Goal: Task Accomplishment & Management: Manage account settings

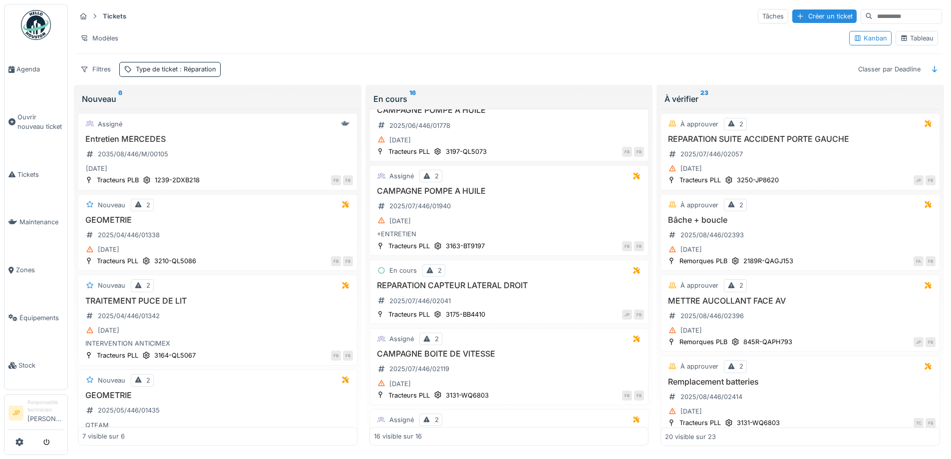
scroll to position [1005, 0]
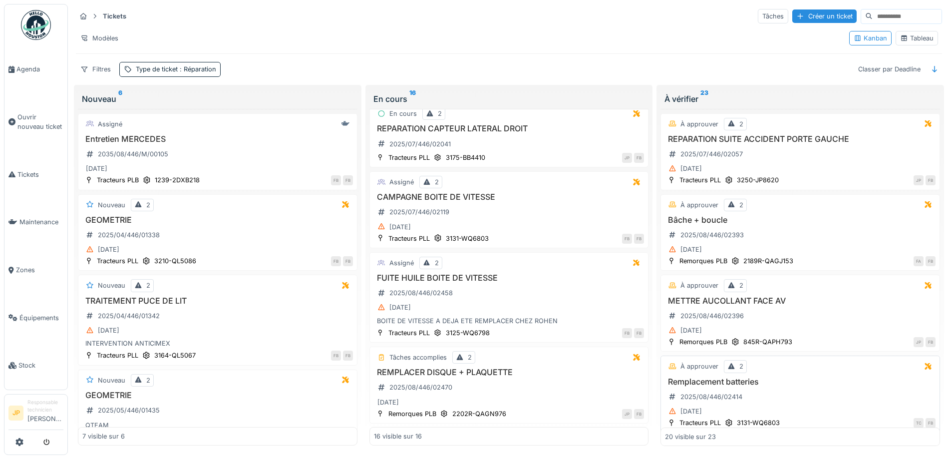
click at [488, 375] on h3 "REMPLACER DISQUE + PLAQUETTE" at bounding box center [509, 371] width 270 height 9
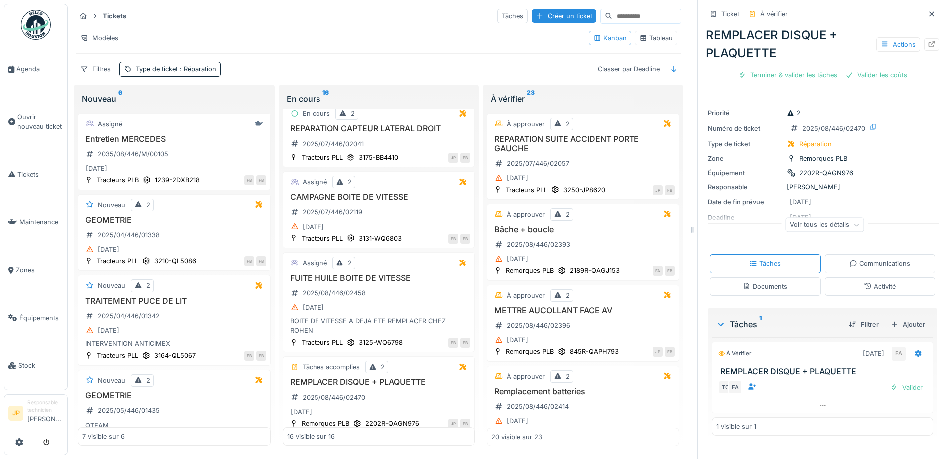
click at [886, 286] on div "Activité" at bounding box center [879, 286] width 111 height 18
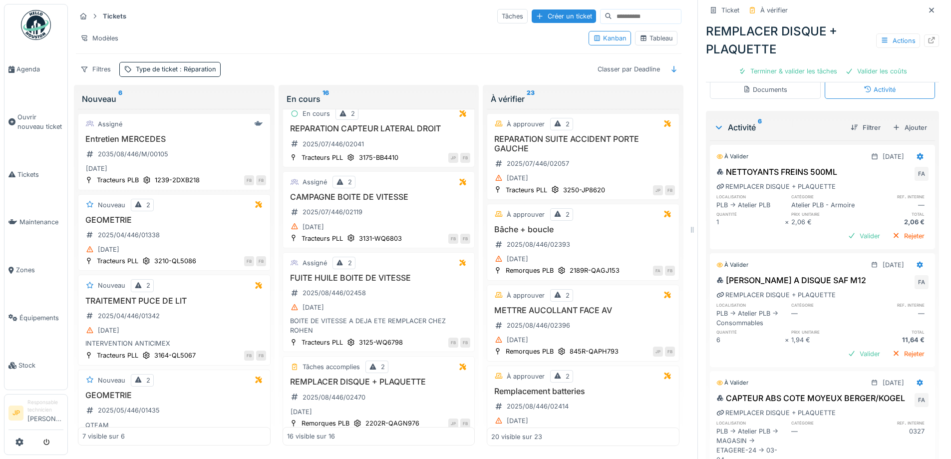
scroll to position [200, 0]
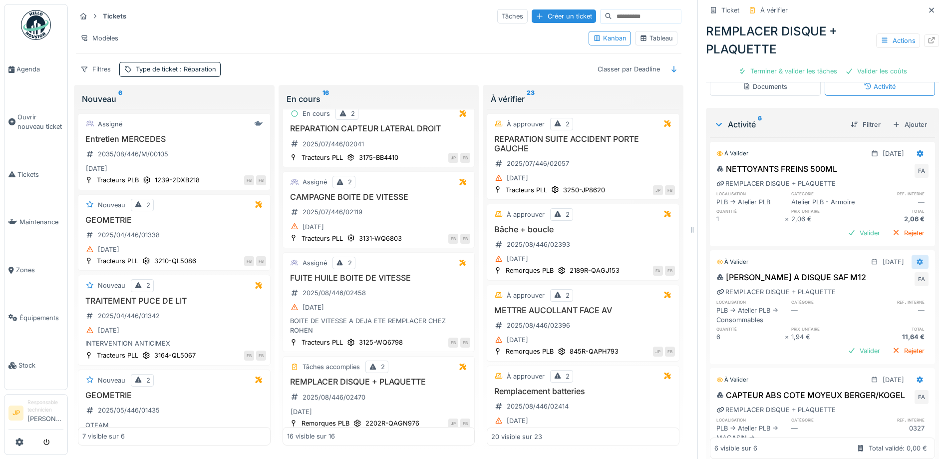
click at [916, 262] on icon at bounding box center [920, 261] width 8 height 6
click at [881, 302] on div "Supprimer" at bounding box center [878, 309] width 48 height 15
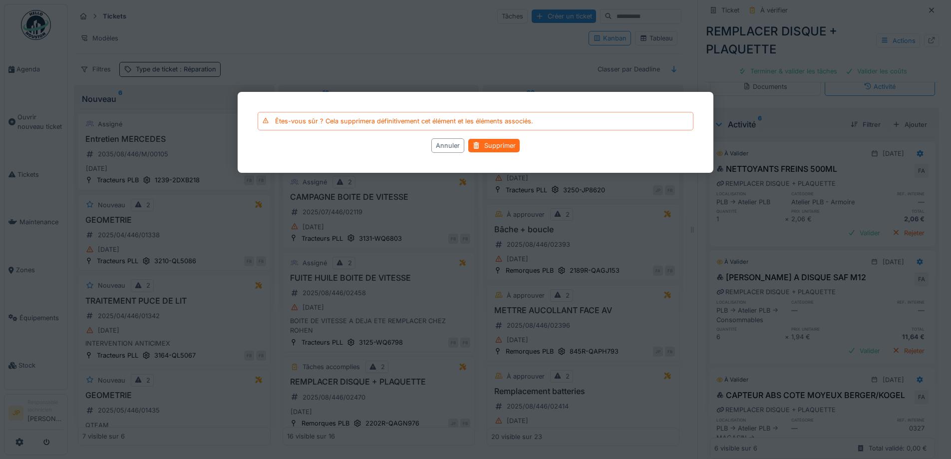
click at [504, 144] on div "Supprimer" at bounding box center [493, 145] width 51 height 13
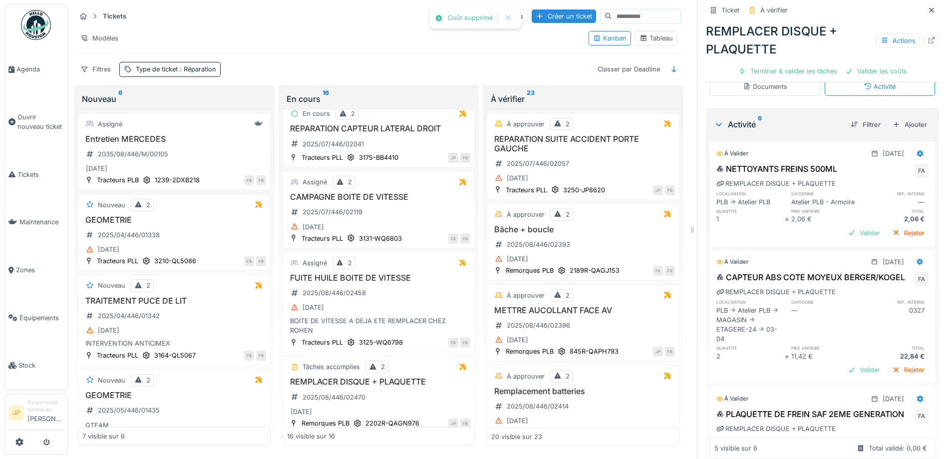
scroll to position [0, 0]
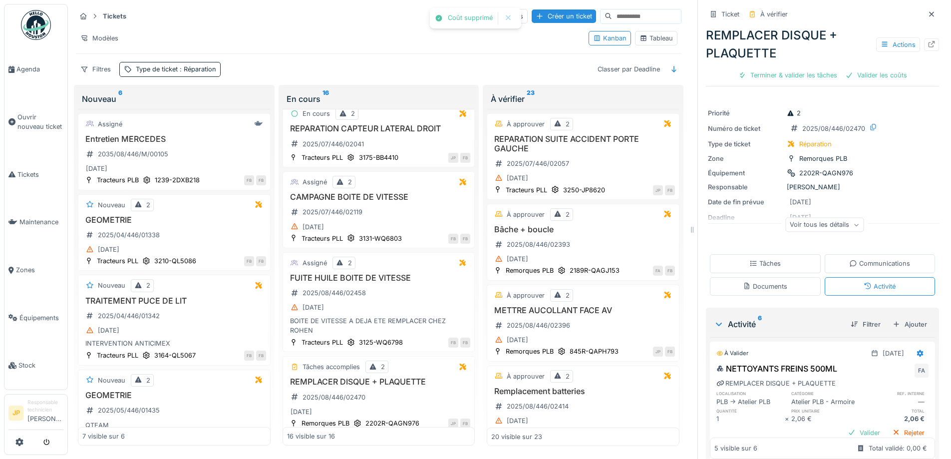
click at [749, 260] on icon at bounding box center [753, 263] width 8 height 6
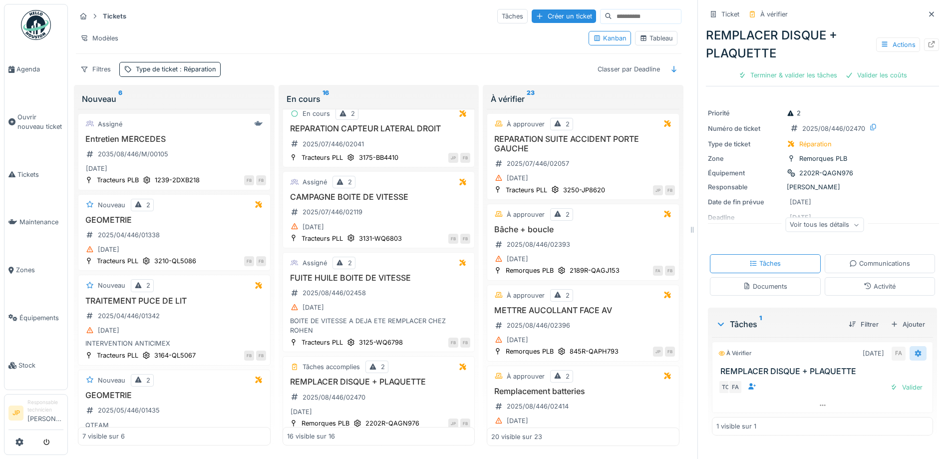
click at [915, 352] on icon at bounding box center [918, 352] width 6 height 7
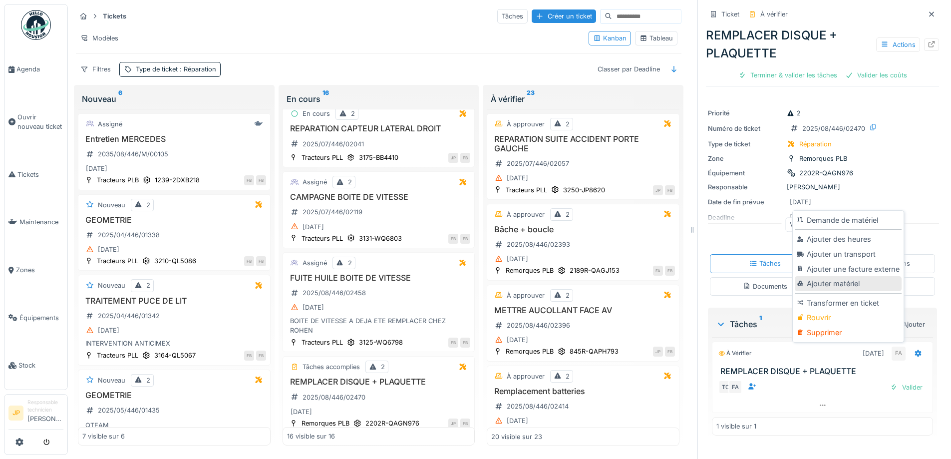
click at [829, 285] on div "Ajouter matériel" at bounding box center [847, 283] width 106 height 15
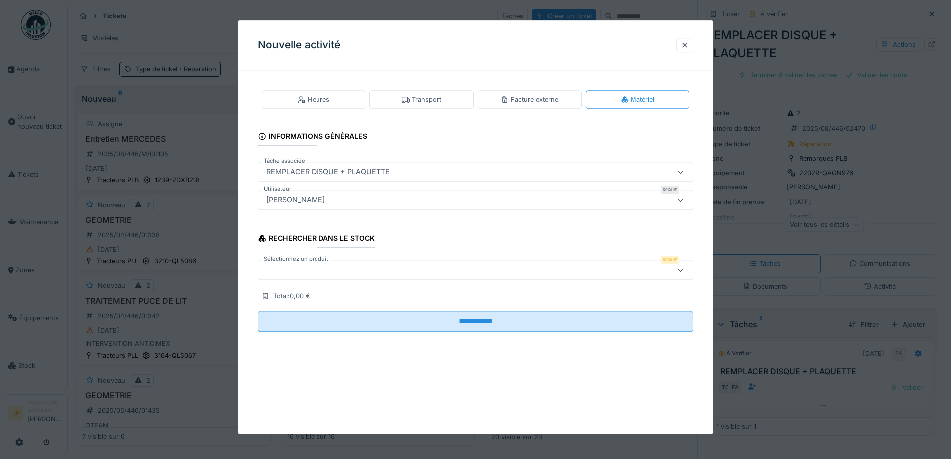
click at [301, 267] on div at bounding box center [450, 269] width 376 height 11
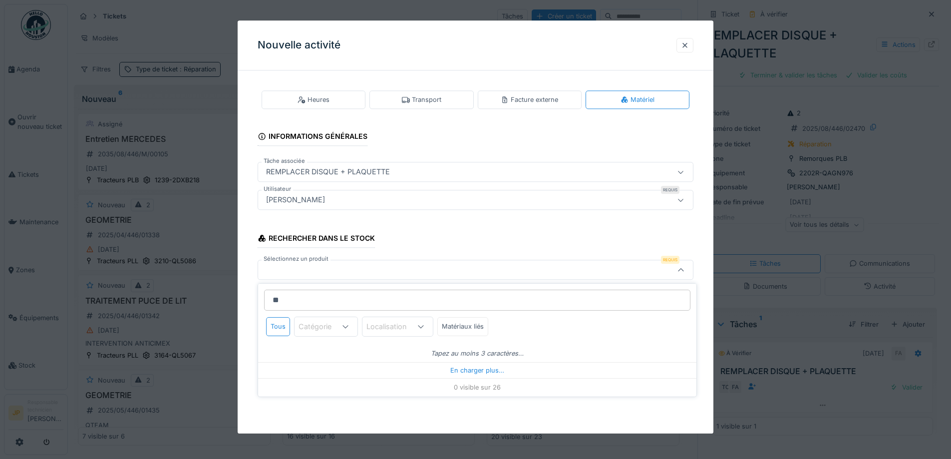
type input "*"
type input "***"
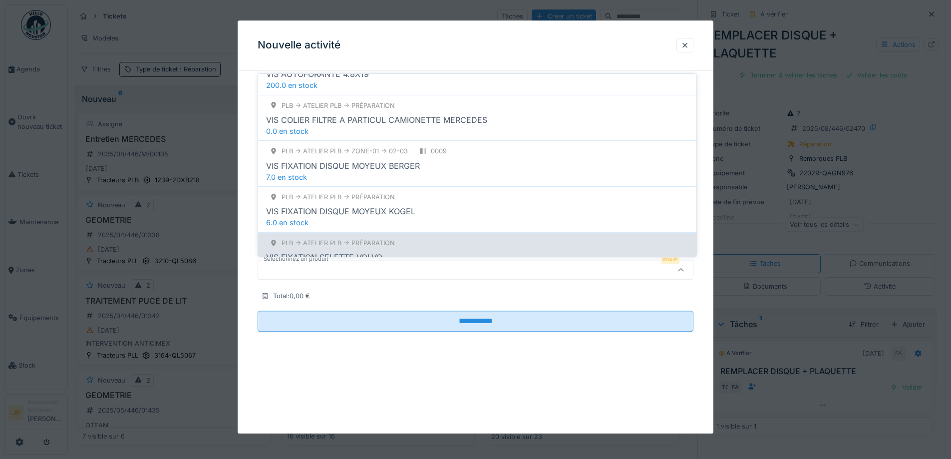
scroll to position [150, 0]
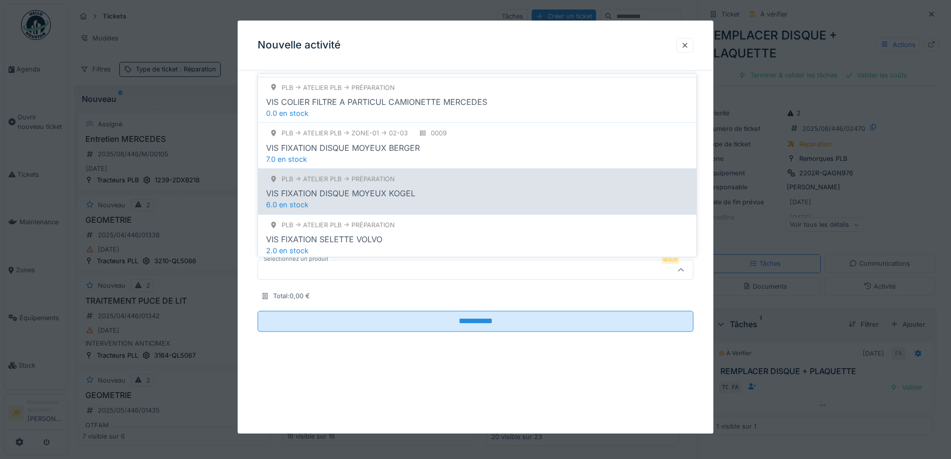
click at [410, 201] on div "PLB -> Atelier PLB -> Préparation VIS FIXATION DISQUE MOYEUX KOGEL 6.0 en stock" at bounding box center [477, 191] width 438 height 46
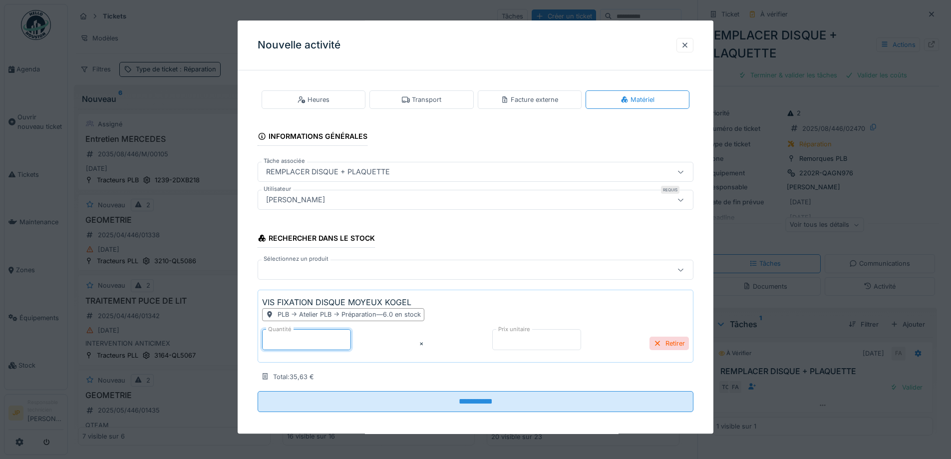
click at [239, 346] on div "**********" at bounding box center [476, 258] width 476 height 361
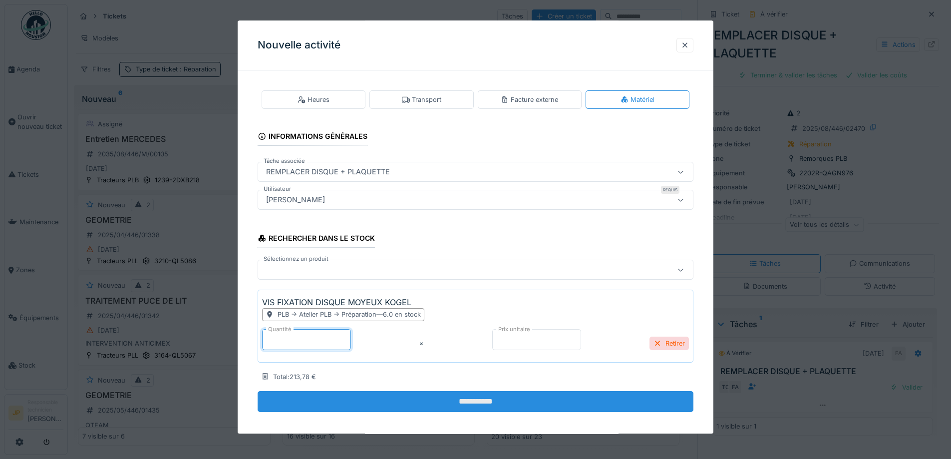
type input "*"
click at [471, 404] on input "**********" at bounding box center [475, 401] width 436 height 21
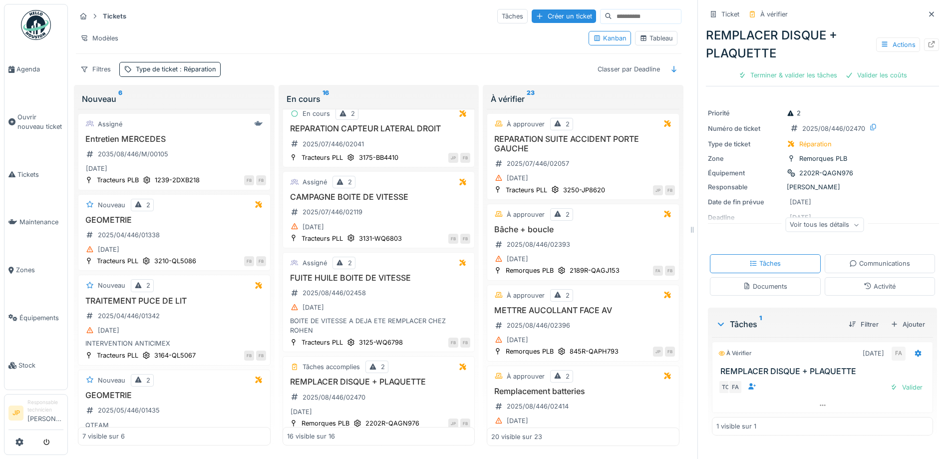
click at [875, 288] on div "Activité" at bounding box center [879, 285] width 32 height 9
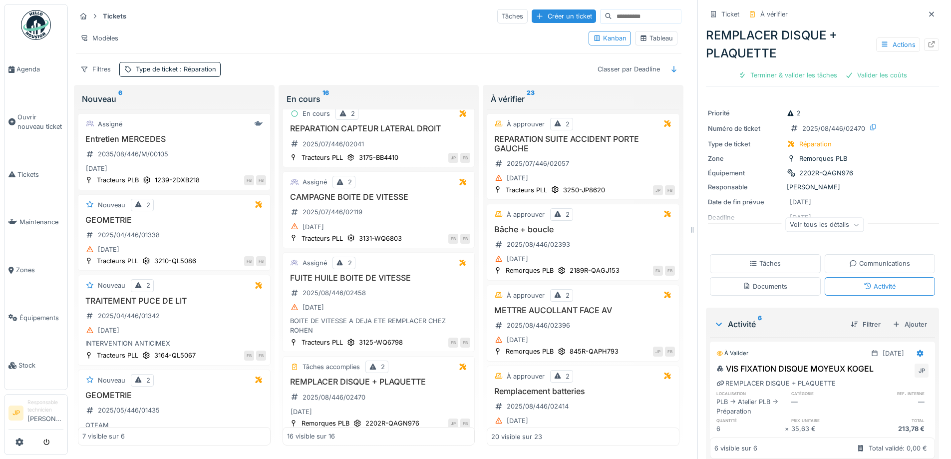
scroll to position [0, 0]
click at [780, 73] on div "Terminer & valider les tâches" at bounding box center [787, 74] width 107 height 13
click at [809, 77] on div "Valider les coûts" at bounding box center [822, 74] width 70 height 13
click at [804, 75] on div "Envoyer pour approbation" at bounding box center [822, 74] width 100 height 13
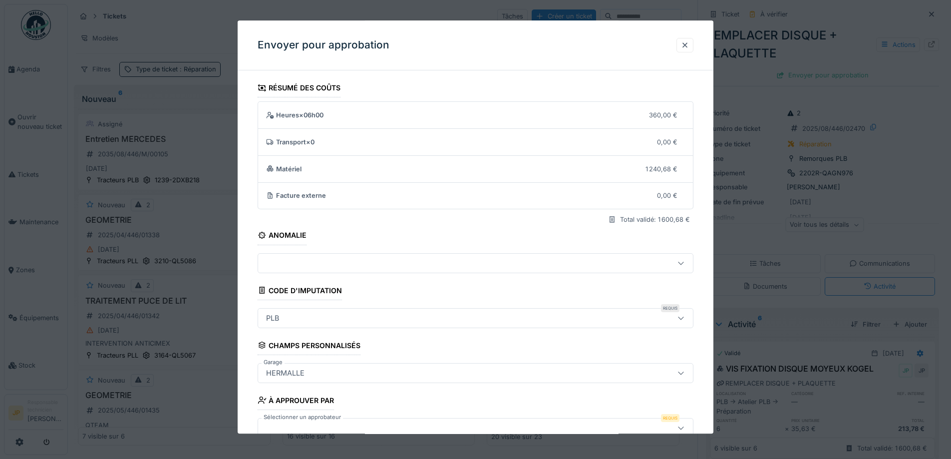
scroll to position [61, 0]
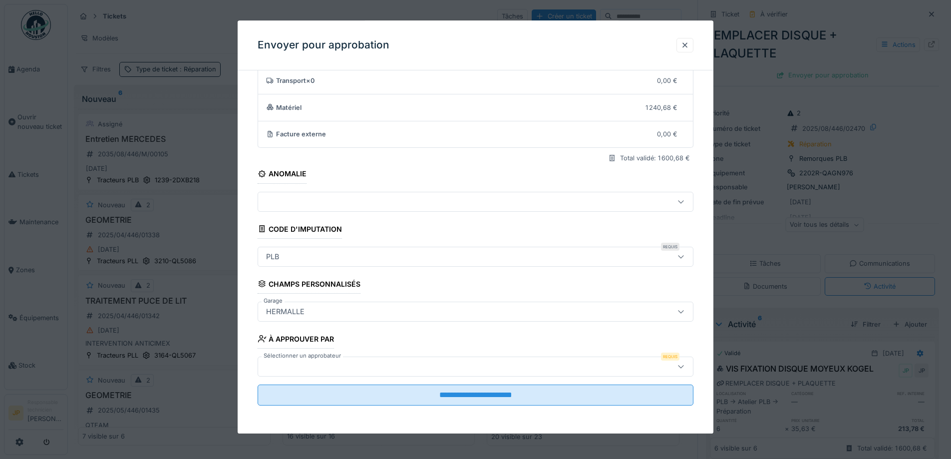
click at [339, 368] on div at bounding box center [450, 366] width 376 height 11
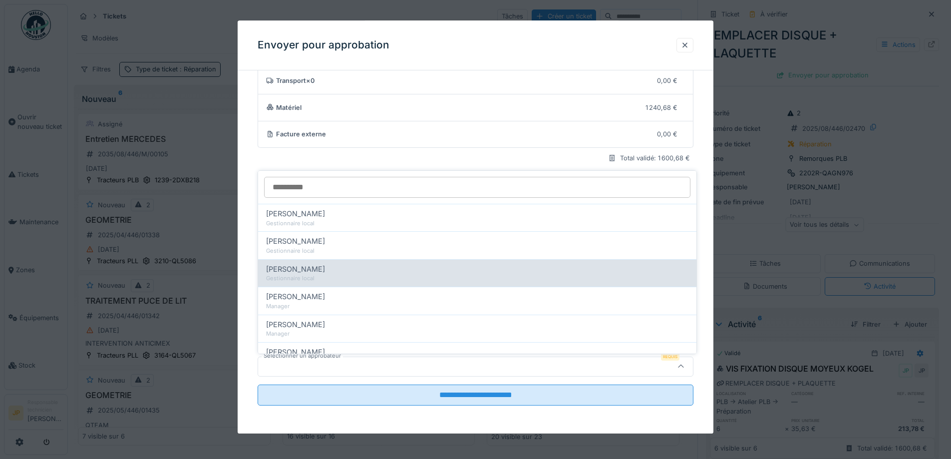
scroll to position [200, 0]
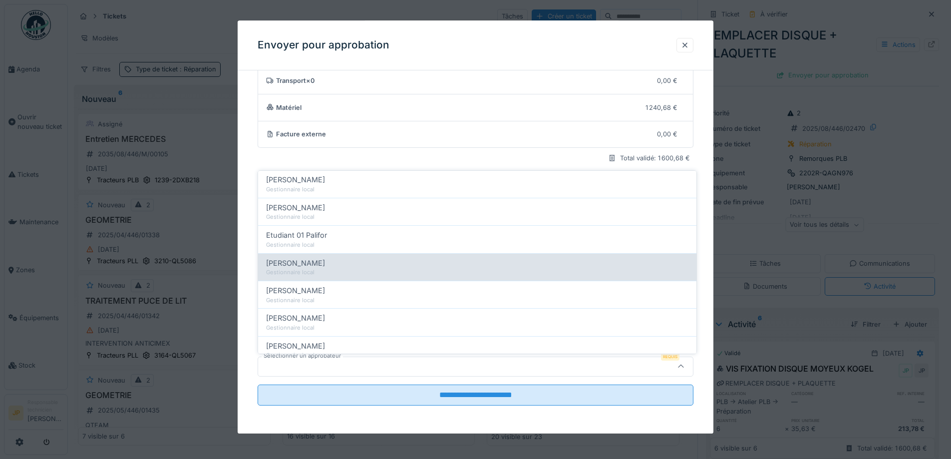
click at [344, 268] on div "Gestionnaire local" at bounding box center [477, 272] width 422 height 8
type input "*****"
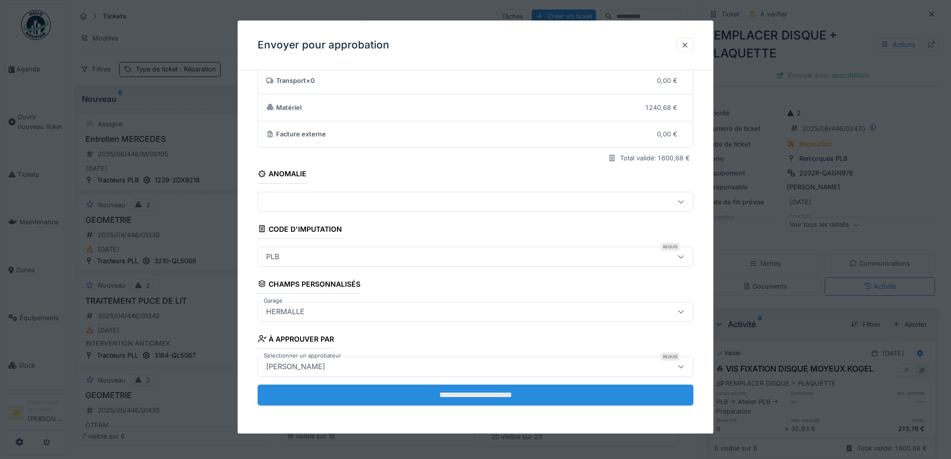
click at [465, 398] on input "**********" at bounding box center [475, 394] width 436 height 21
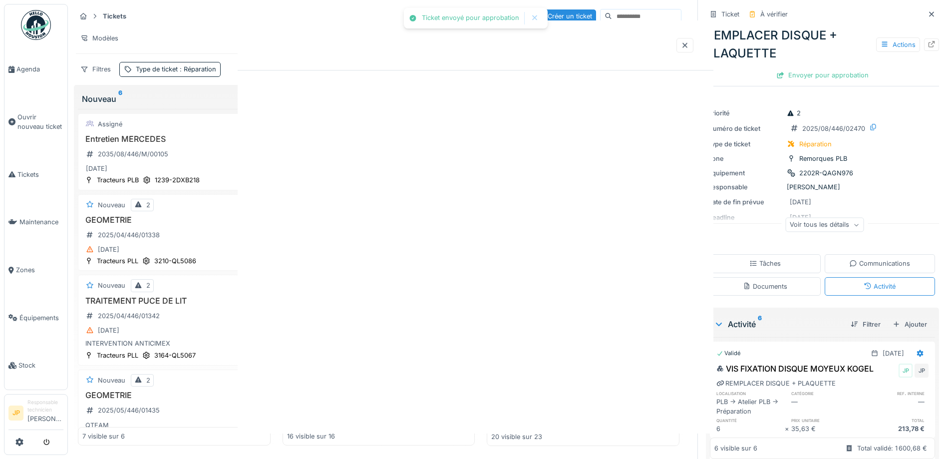
scroll to position [0, 0]
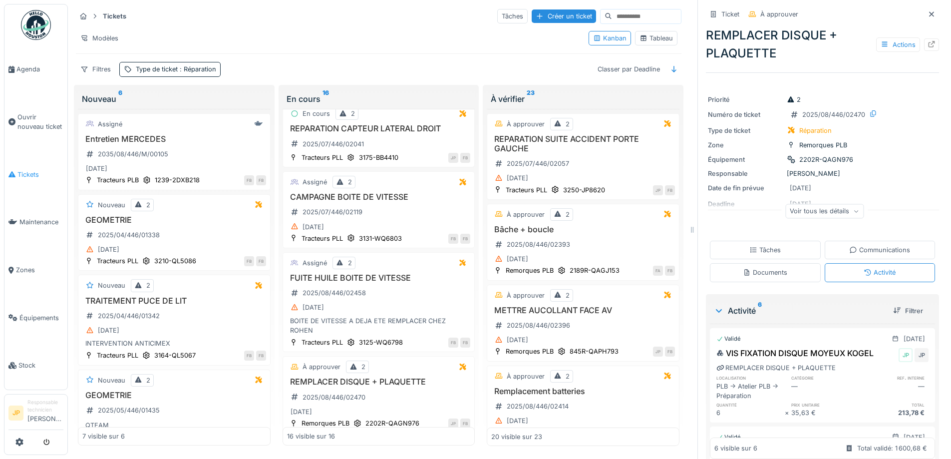
click at [29, 170] on span "Tickets" at bounding box center [40, 174] width 46 height 9
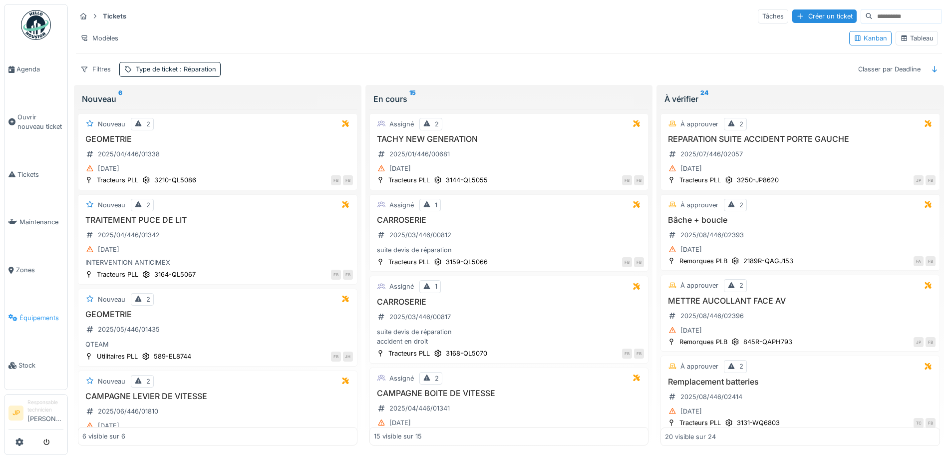
click at [20, 313] on span "Équipements" at bounding box center [41, 317] width 44 height 9
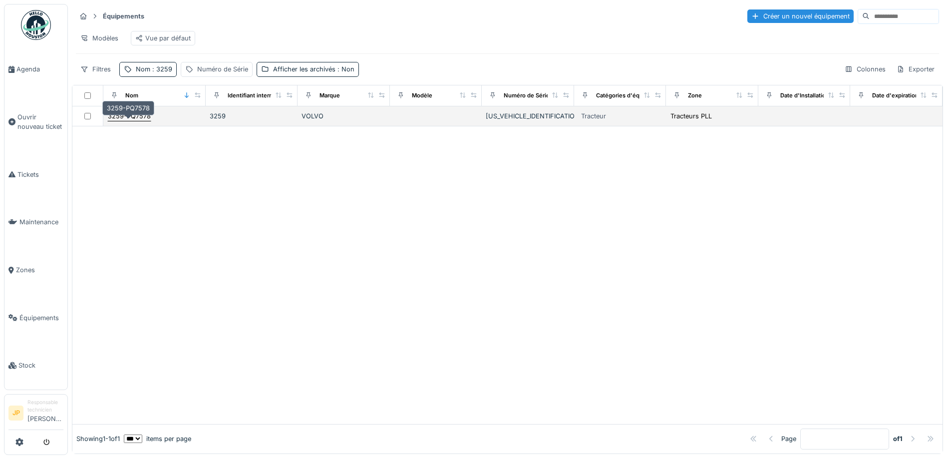
click at [124, 121] on div "3259-PQ7578" at bounding box center [129, 115] width 43 height 9
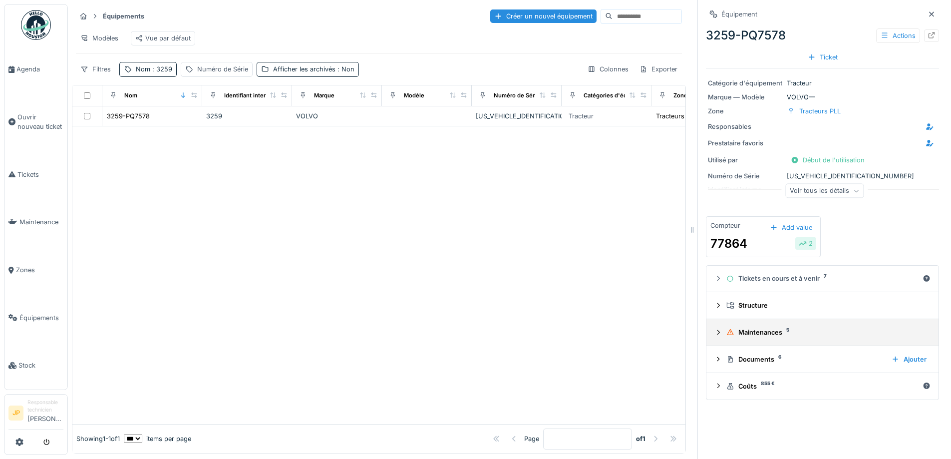
click at [744, 332] on div "Maintenances 5" at bounding box center [826, 331] width 200 height 9
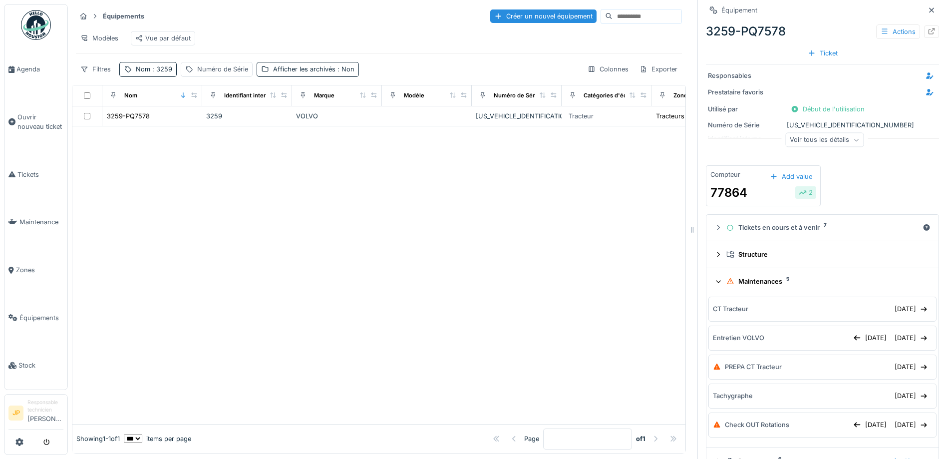
scroll to position [100, 0]
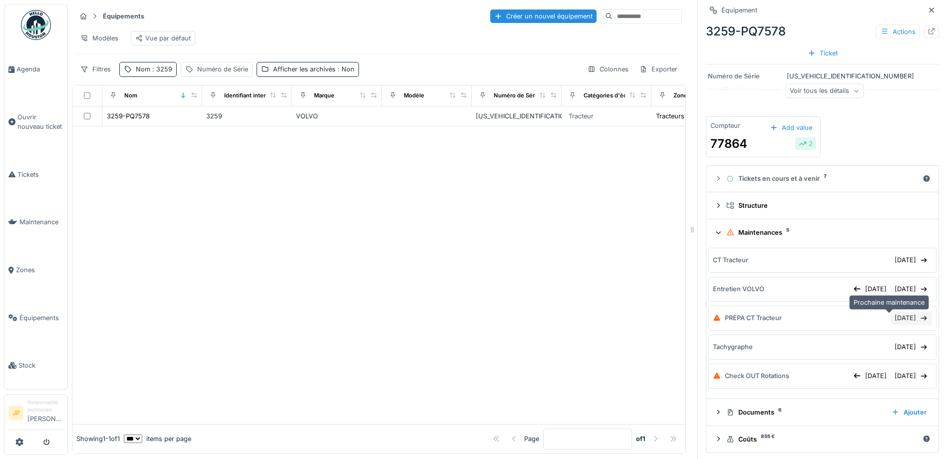
click at [891, 316] on div "04/07/2025" at bounding box center [910, 317] width 41 height 13
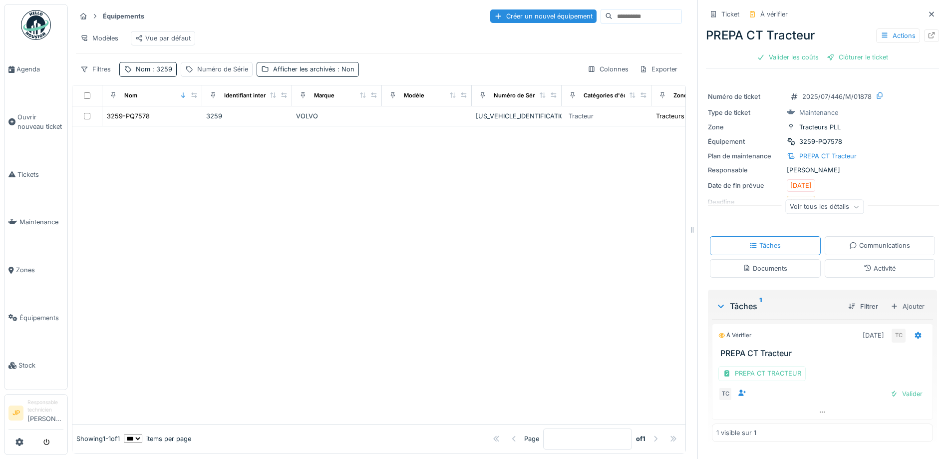
click at [863, 271] on div "Activité" at bounding box center [879, 267] width 32 height 9
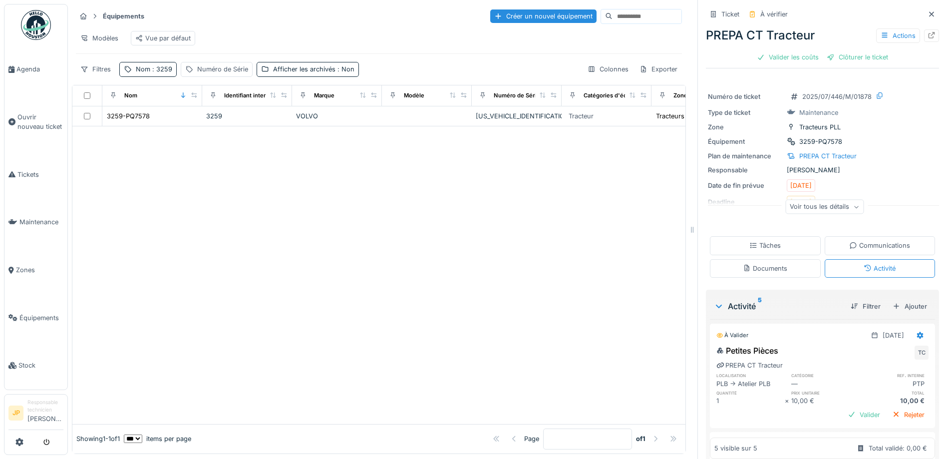
click at [758, 243] on div "Tâches" at bounding box center [764, 245] width 31 height 9
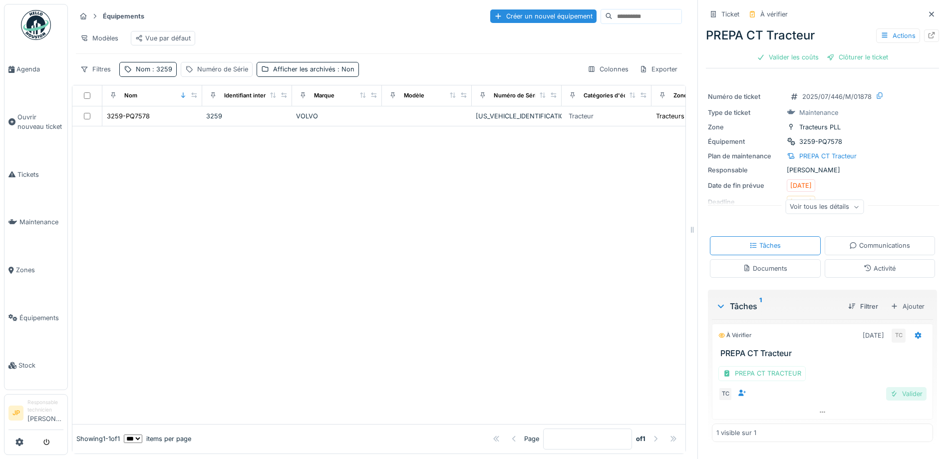
click at [888, 393] on div "Valider" at bounding box center [906, 393] width 40 height 13
click at [788, 58] on div "Valider les coûts" at bounding box center [788, 56] width 70 height 13
click at [810, 58] on div "Clôturer le ticket" at bounding box center [821, 56] width 69 height 13
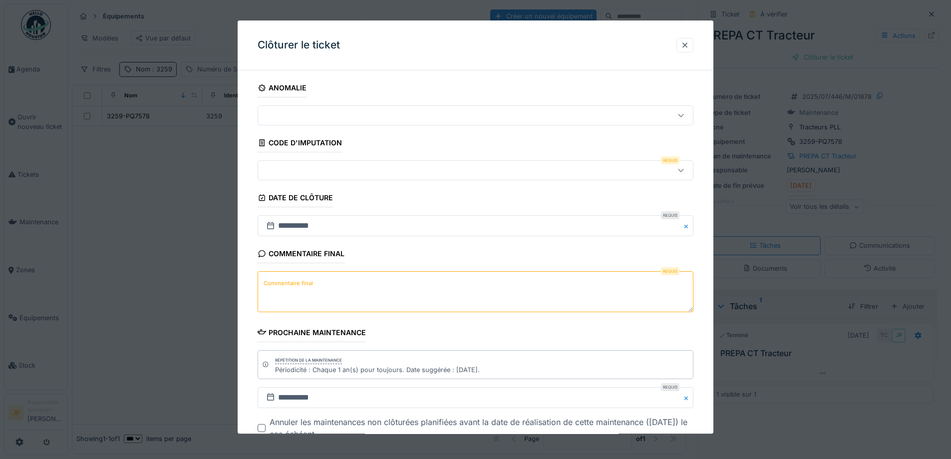
click at [318, 286] on textarea "Commentaire final" at bounding box center [475, 291] width 436 height 41
type textarea "**"
click at [358, 177] on div at bounding box center [475, 171] width 436 height 20
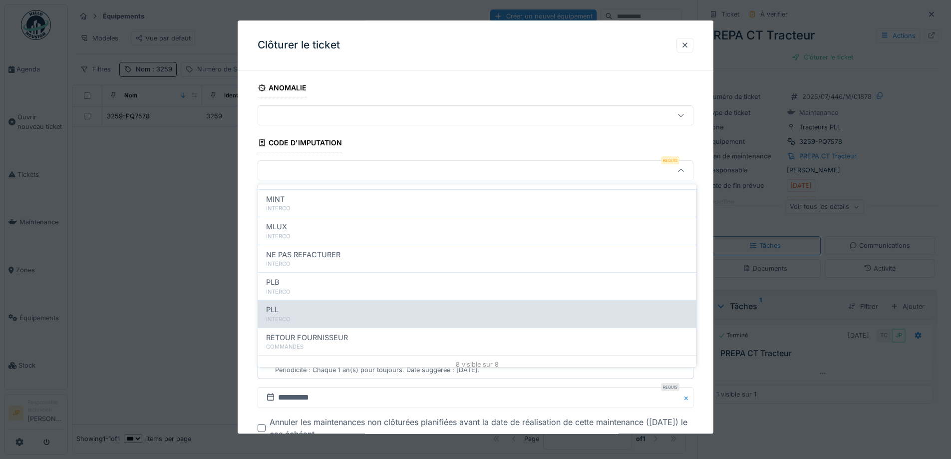
scroll to position [109, 0]
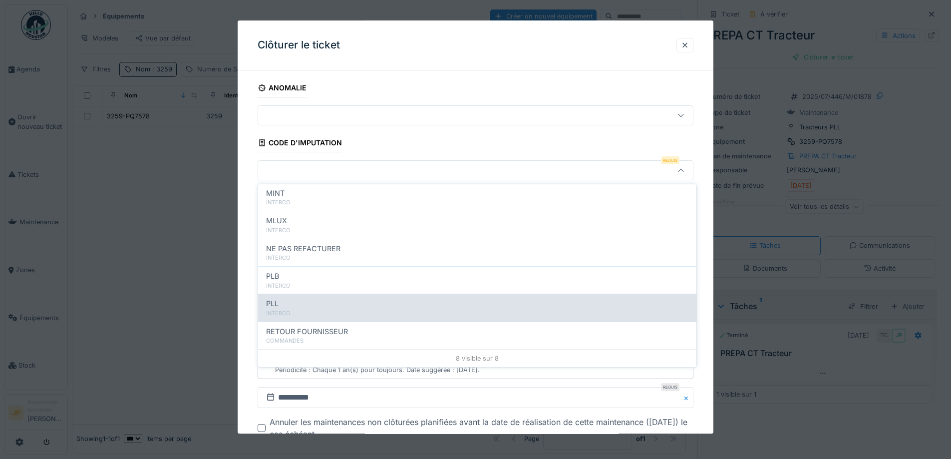
click at [321, 298] on div "PLL" at bounding box center [477, 303] width 422 height 11
type input "***"
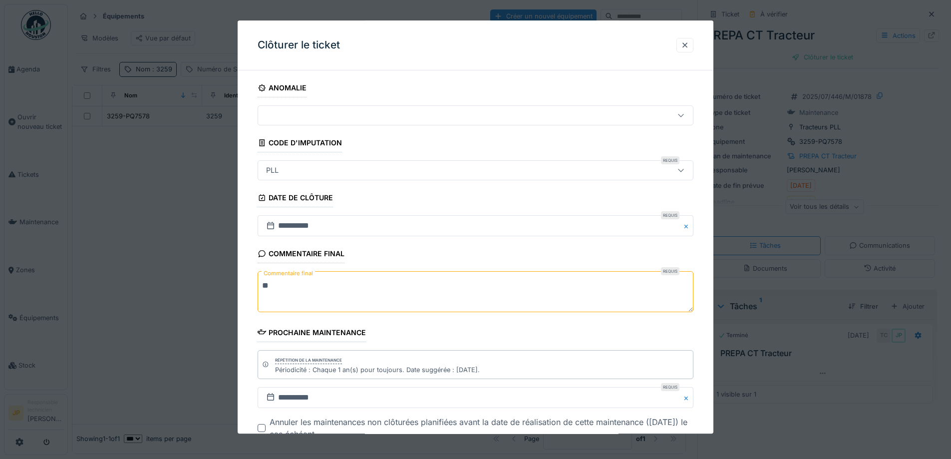
drag, startPoint x: 290, startPoint y: 285, endPoint x: 252, endPoint y: 287, distance: 38.0
click at [252, 287] on div "**********" at bounding box center [476, 289] width 476 height 422
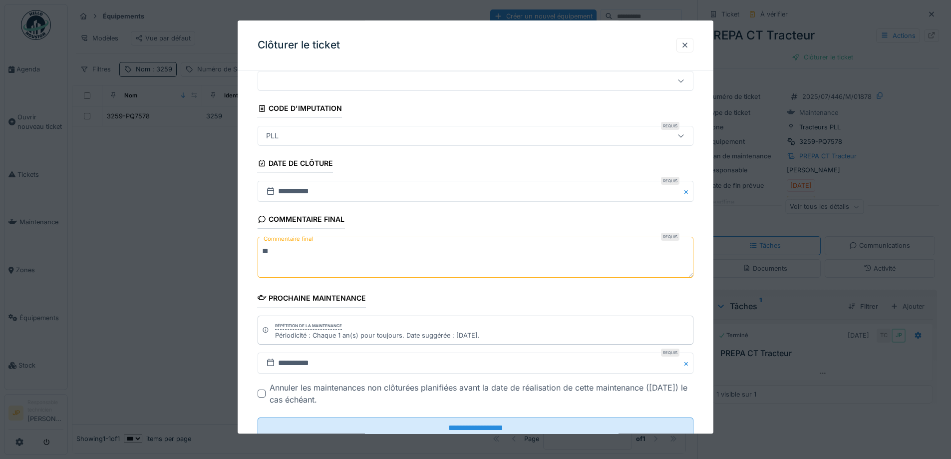
scroll to position [67, 0]
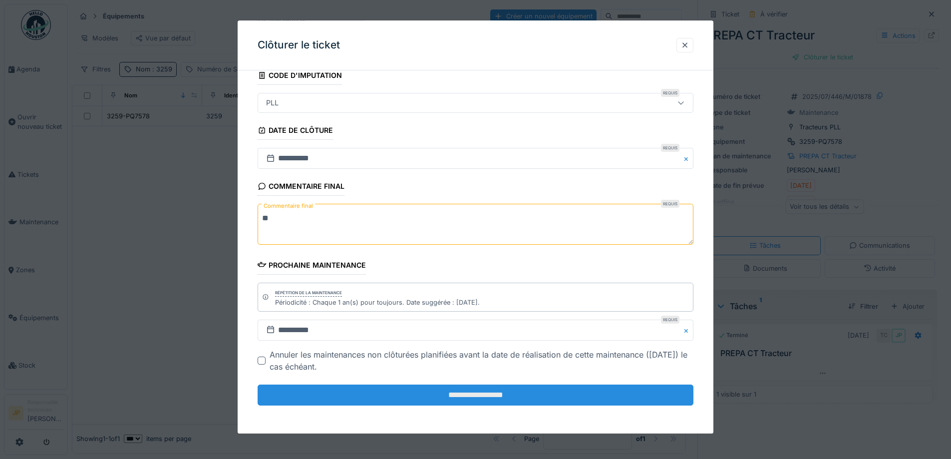
type textarea "**"
click at [459, 395] on input "**********" at bounding box center [475, 394] width 436 height 21
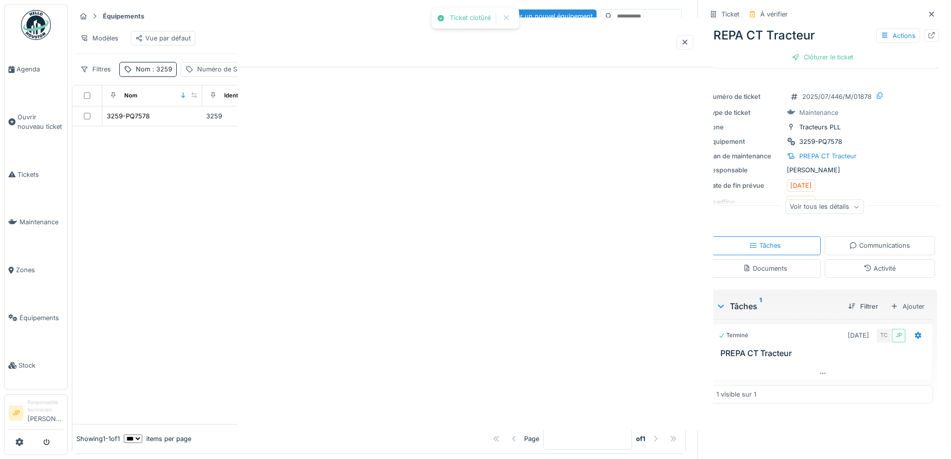
scroll to position [0, 0]
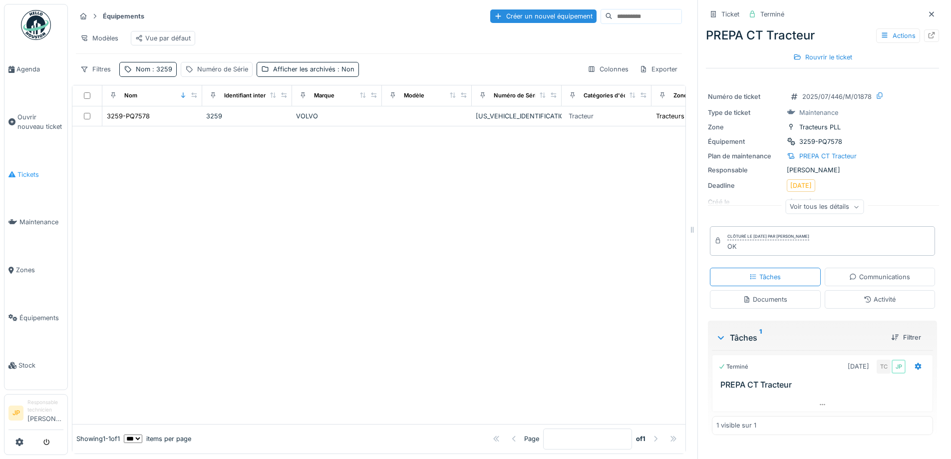
click at [28, 172] on span "Tickets" at bounding box center [40, 174] width 46 height 9
